Goal: Task Accomplishment & Management: Use online tool/utility

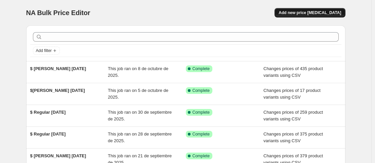
click at [315, 13] on span "Add new price [MEDICAL_DATA]" at bounding box center [310, 12] width 63 height 5
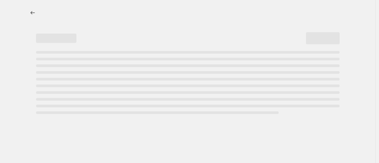
select select "percentage"
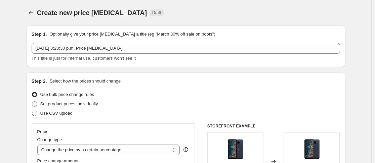
click at [36, 113] on span at bounding box center [34, 113] width 5 height 5
click at [32, 111] on input "Use CSV upload" at bounding box center [32, 111] width 0 height 0
radio input "true"
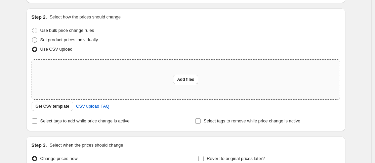
scroll to position [65, 0]
click at [53, 109] on span "Get CSV template" at bounding box center [53, 106] width 34 height 5
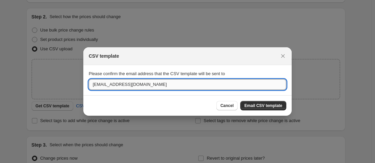
click at [194, 83] on input "[EMAIL_ADDRESS][DOMAIN_NAME]" at bounding box center [188, 84] width 198 height 11
type input "[EMAIL_ADDRESS][DOMAIN_NAME]"
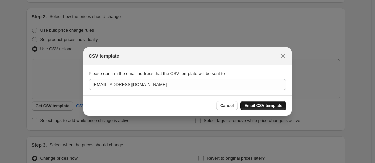
click at [265, 109] on button "Email CSV template" at bounding box center [263, 105] width 46 height 9
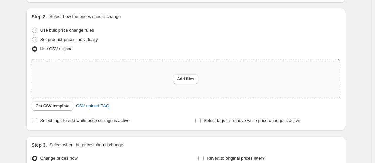
scroll to position [0, 0]
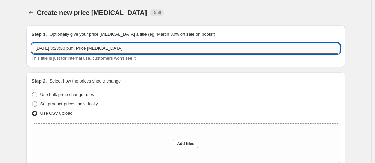
click at [121, 47] on input "[DATE] 3:23:30 p.m. Price [MEDICAL_DATA]" at bounding box center [186, 48] width 309 height 11
type input "$Regular [DATE]"
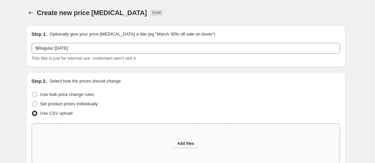
click at [182, 142] on span "Add files" at bounding box center [185, 143] width 17 height 5
type input "C:\fakepath\$Regular [DATE] - csv_template_user_47953.csv"
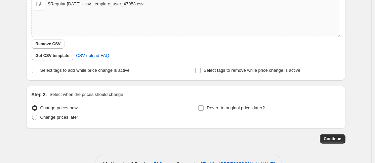
scroll to position [127, 0]
click at [36, 121] on label "Change prices later" at bounding box center [55, 117] width 47 height 9
click at [32, 115] on input "Change prices later" at bounding box center [32, 115] width 0 height 0
radio input "true"
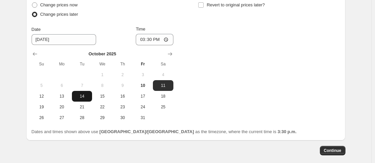
scroll to position [234, 0]
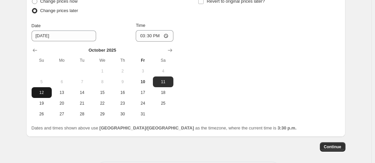
click at [46, 95] on span "12" at bounding box center [41, 92] width 15 height 5
type input "[DATE]"
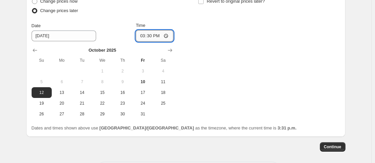
click at [144, 36] on input "15:30" at bounding box center [155, 35] width 38 height 11
type input "23:45"
click at [331, 146] on span "Continue" at bounding box center [332, 147] width 17 height 5
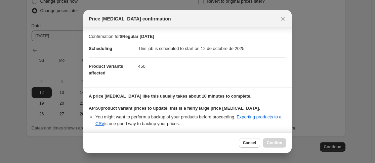
scroll to position [57, 0]
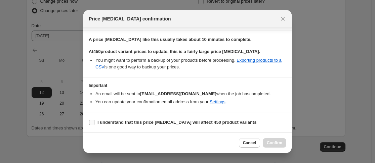
click at [89, 123] on input "I understand that this price [MEDICAL_DATA] will affect 450 product variants" at bounding box center [91, 122] width 5 height 5
checkbox input "true"
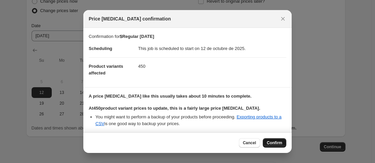
click at [277, 144] on span "Confirm" at bounding box center [274, 143] width 15 height 5
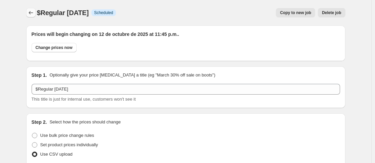
click at [33, 15] on icon "Price change jobs" at bounding box center [31, 12] width 7 height 7
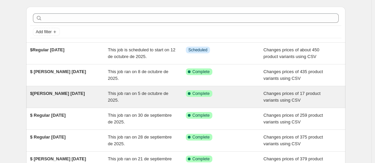
scroll to position [19, 0]
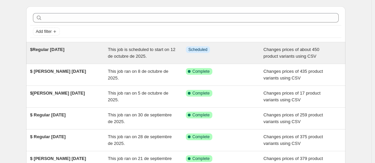
click at [120, 59] on span "This job is scheduled to start on 12 de octubre de 2025." at bounding box center [142, 53] width 68 height 12
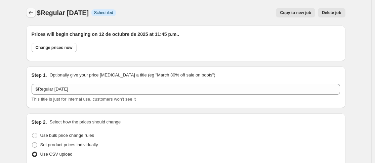
click at [33, 15] on icon "Price change jobs" at bounding box center [31, 12] width 7 height 7
